Goal: Information Seeking & Learning: Learn about a topic

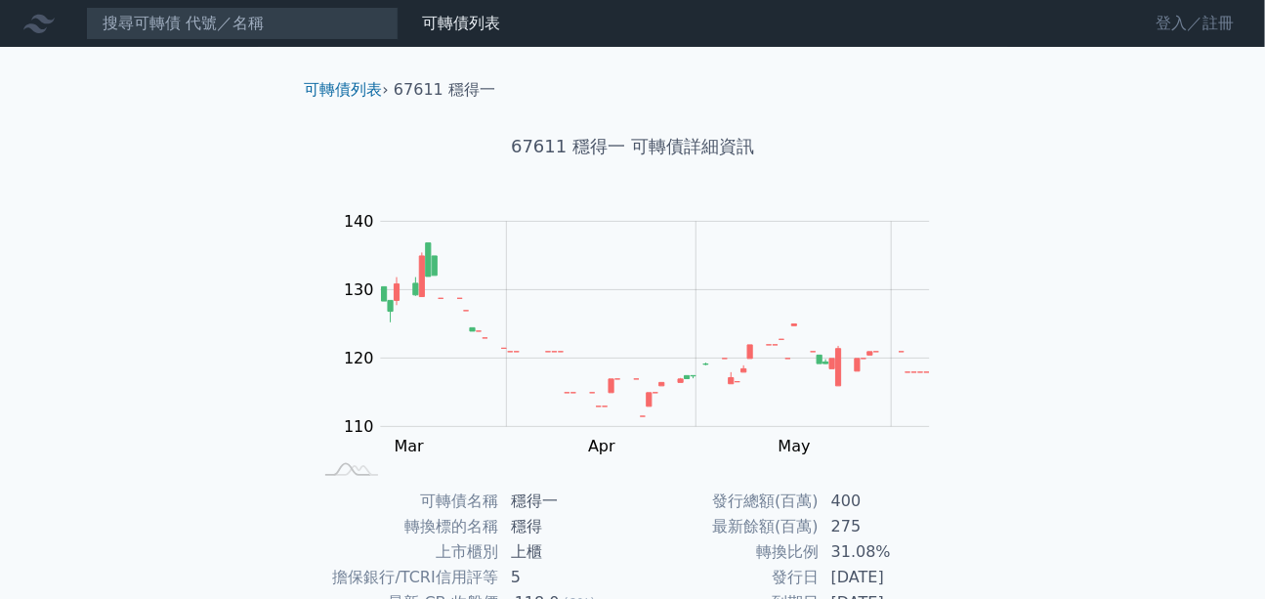
click at [1173, 23] on link "登入／註冊" at bounding box center [1194, 23] width 109 height 31
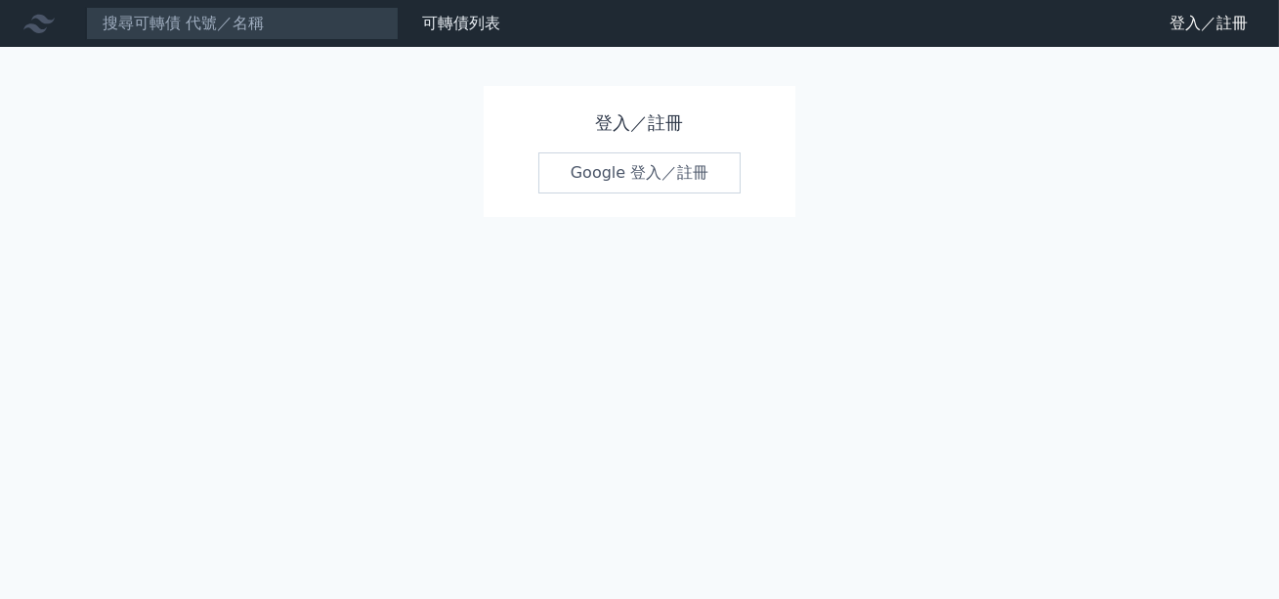
click at [609, 169] on link "Google 登入／註冊" at bounding box center [639, 172] width 203 height 41
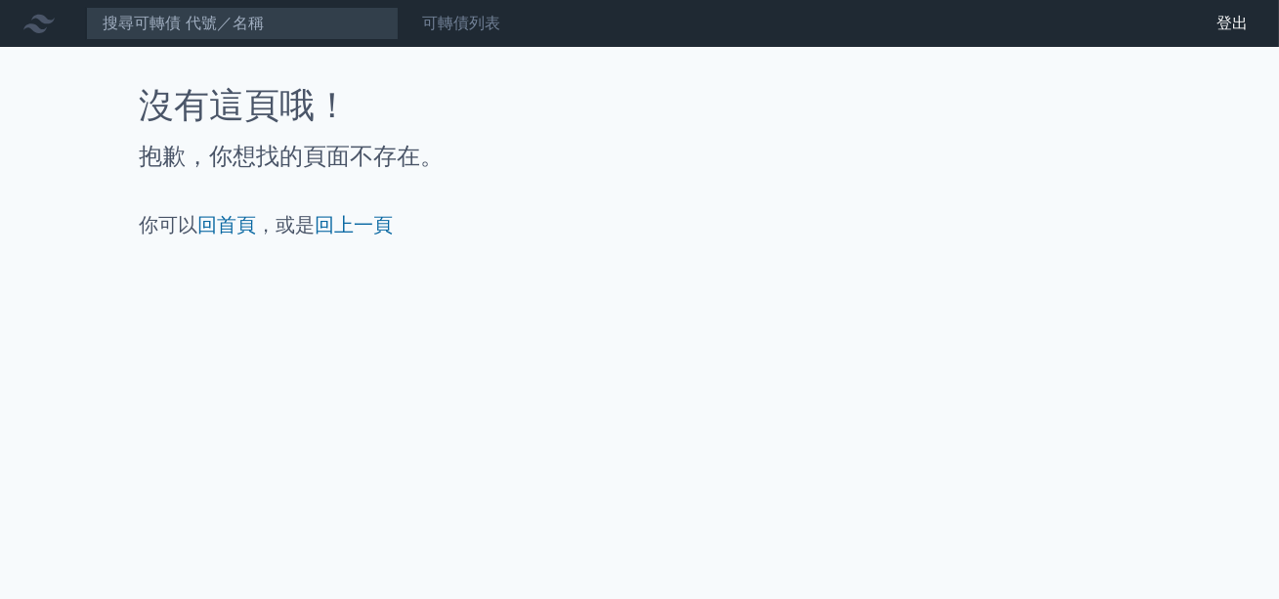
click at [467, 30] on link "可轉債列表" at bounding box center [461, 23] width 78 height 19
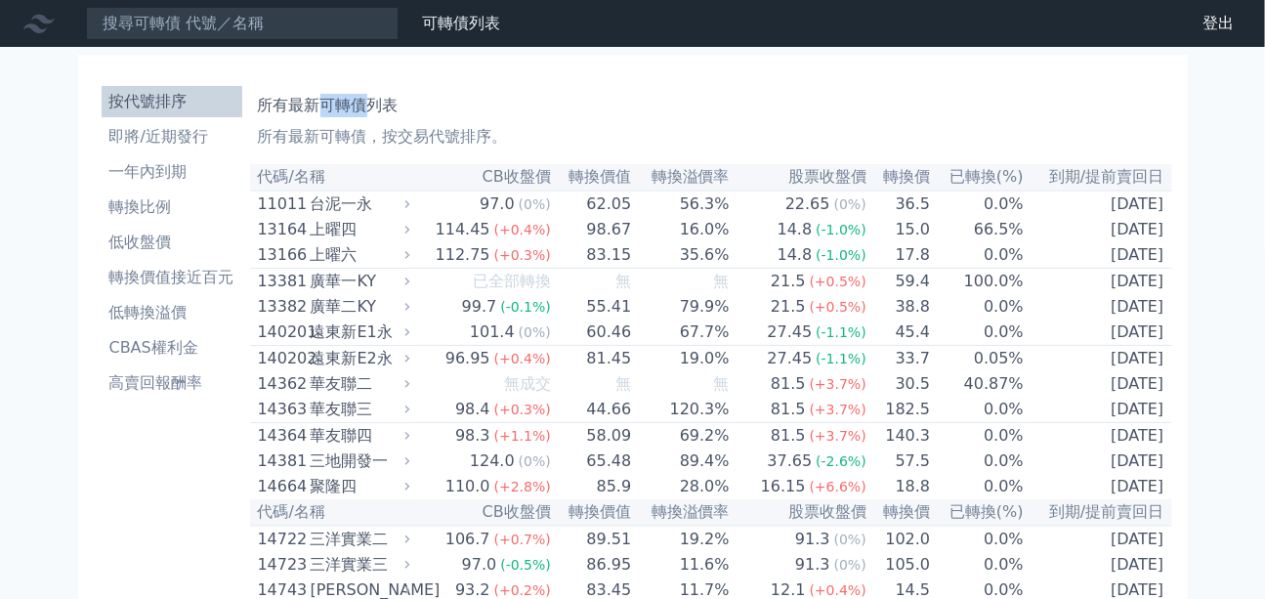
drag, startPoint x: 322, startPoint y: 103, endPoint x: 359, endPoint y: 106, distance: 37.3
click at [363, 109] on h1 "所有最新可轉債列表" at bounding box center [711, 105] width 906 height 23
copy h1 "可轉債"
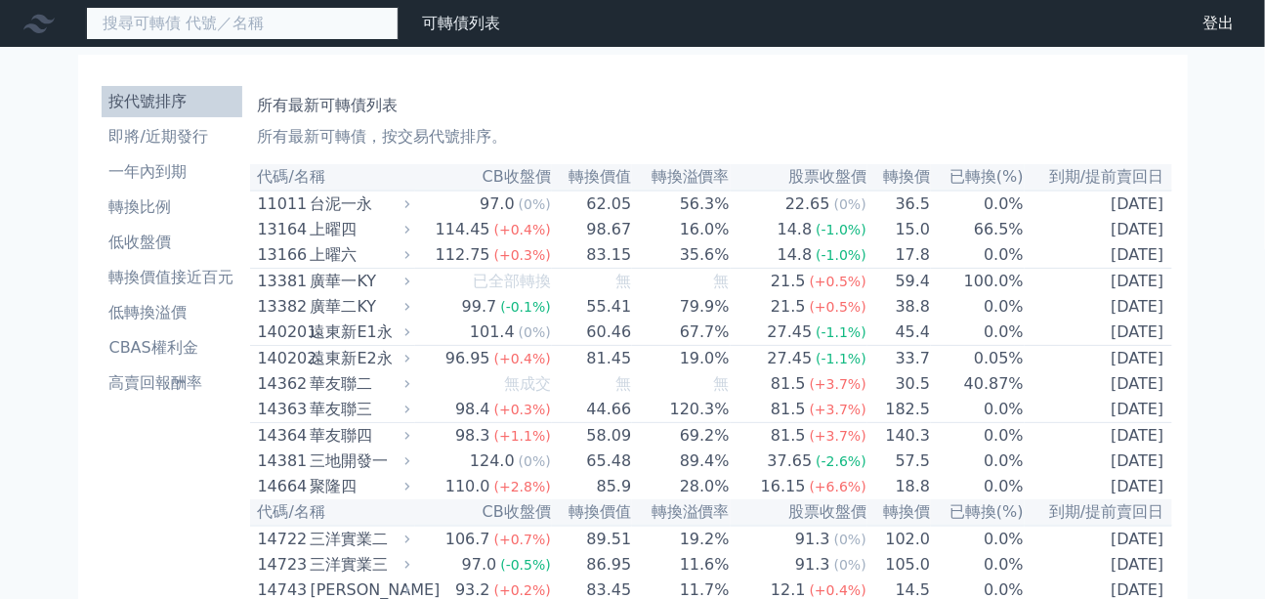
click at [199, 21] on input at bounding box center [242, 23] width 313 height 33
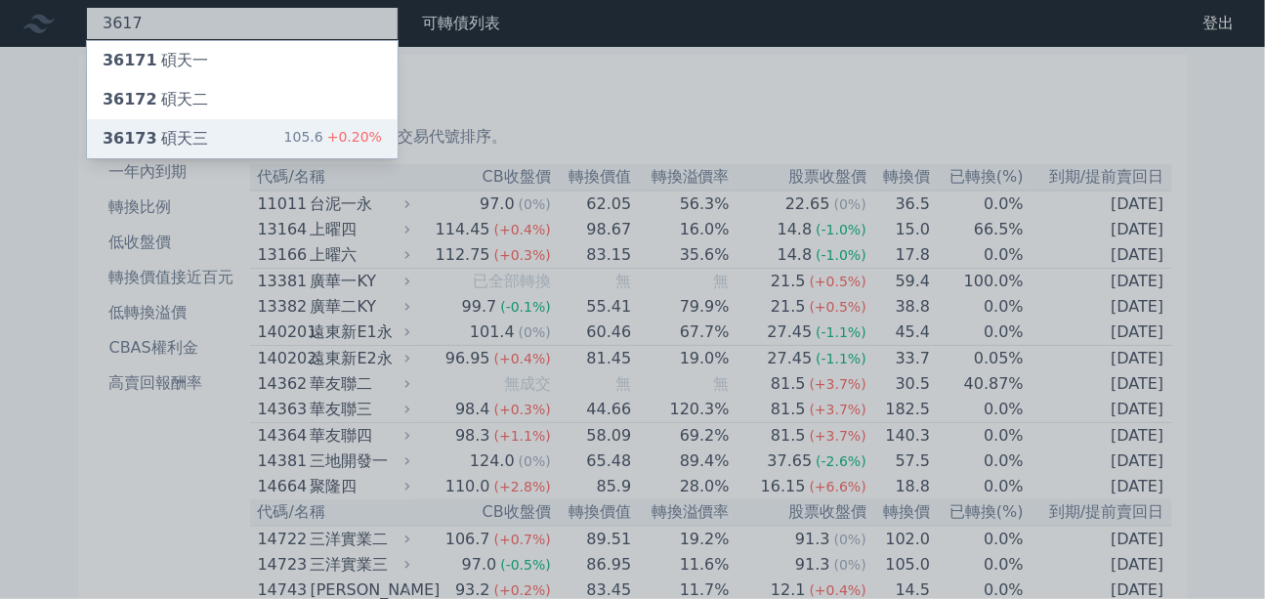
type input "3617"
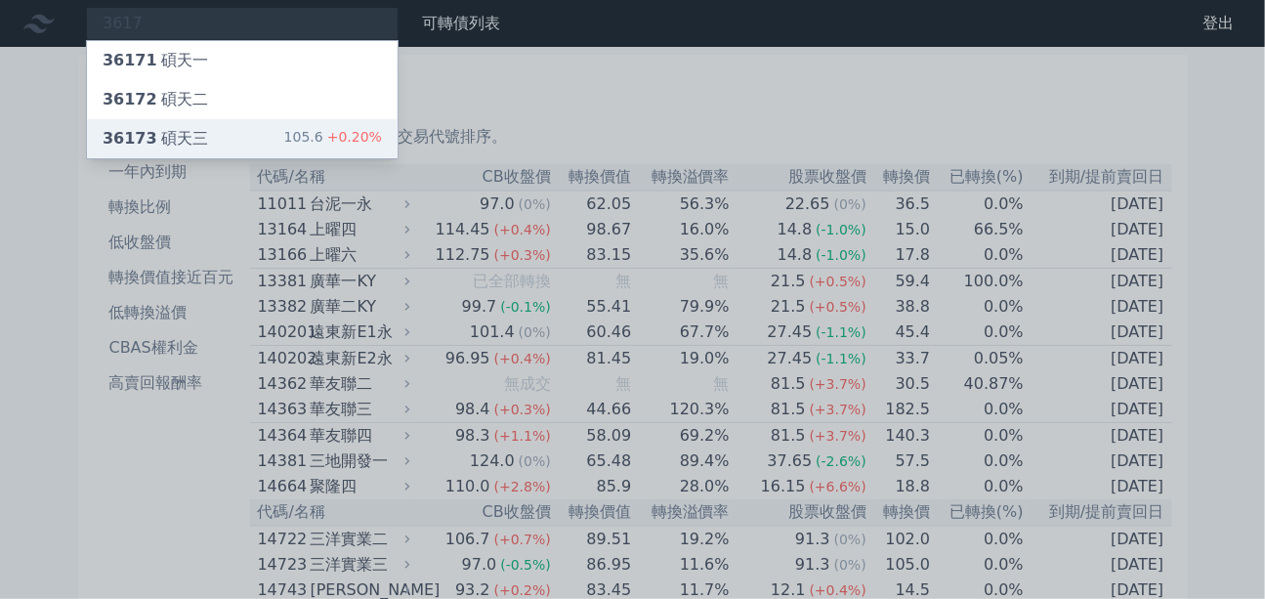
click at [244, 147] on div "36173 碩天三 105.6 +0.20%" at bounding box center [242, 138] width 311 height 39
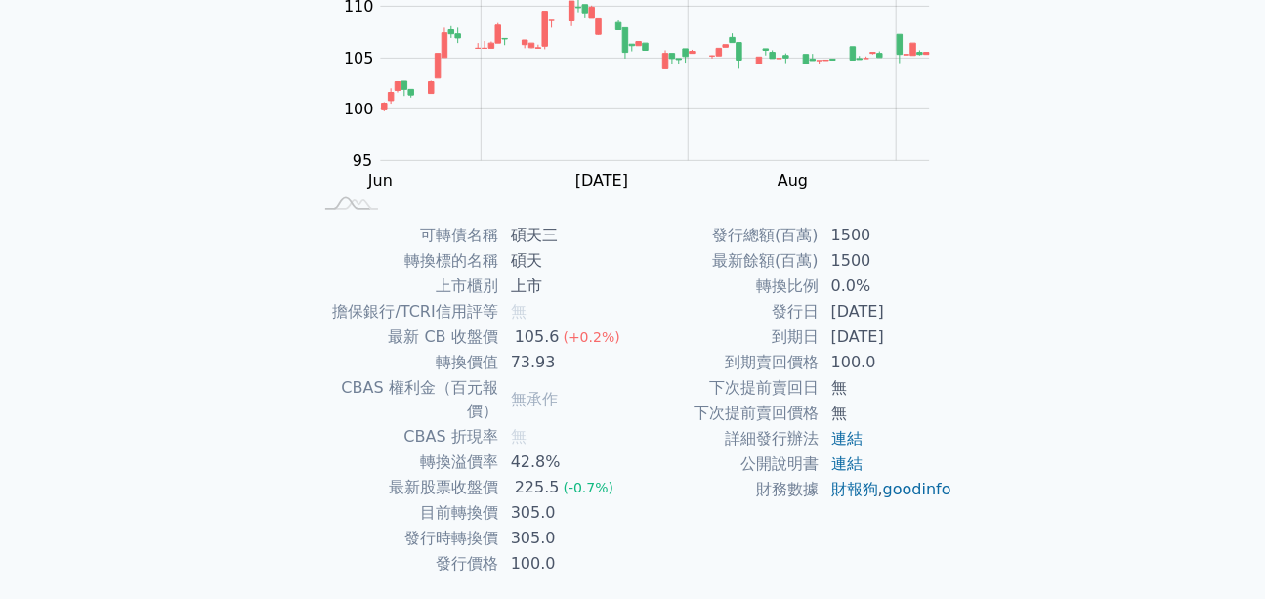
scroll to position [266, 0]
drag, startPoint x: 516, startPoint y: 495, endPoint x: 576, endPoint y: 500, distance: 60.8
click at [576, 500] on td "305.0" at bounding box center [566, 512] width 134 height 25
click at [581, 500] on td "305.0" at bounding box center [566, 512] width 134 height 25
drag, startPoint x: 560, startPoint y: 493, endPoint x: 505, endPoint y: 490, distance: 54.8
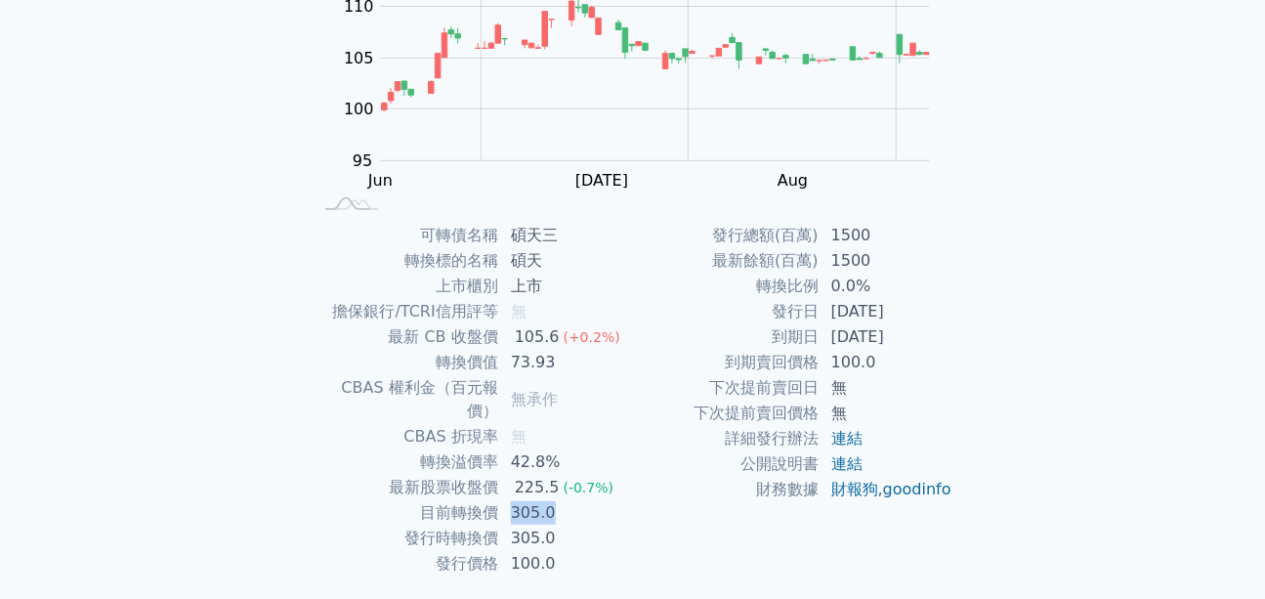
click at [505, 500] on td "305.0" at bounding box center [566, 512] width 134 height 25
click at [584, 424] on td "無" at bounding box center [566, 436] width 134 height 25
drag, startPoint x: 566, startPoint y: 357, endPoint x: 513, endPoint y: 358, distance: 52.8
click at [513, 358] on td "73.93" at bounding box center [566, 362] width 134 height 25
